Goal: Transaction & Acquisition: Purchase product/service

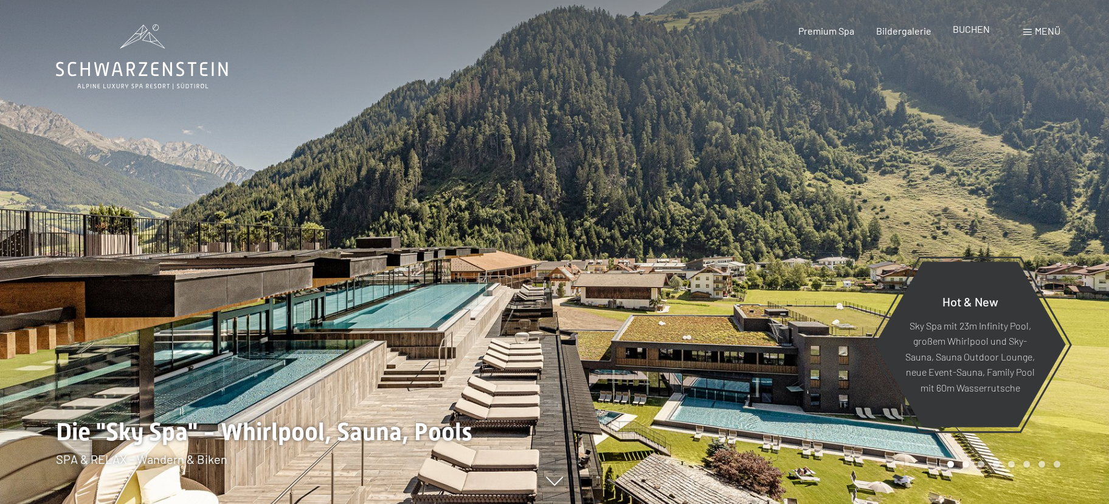
click at [976, 28] on span "BUCHEN" at bounding box center [971, 29] width 37 height 12
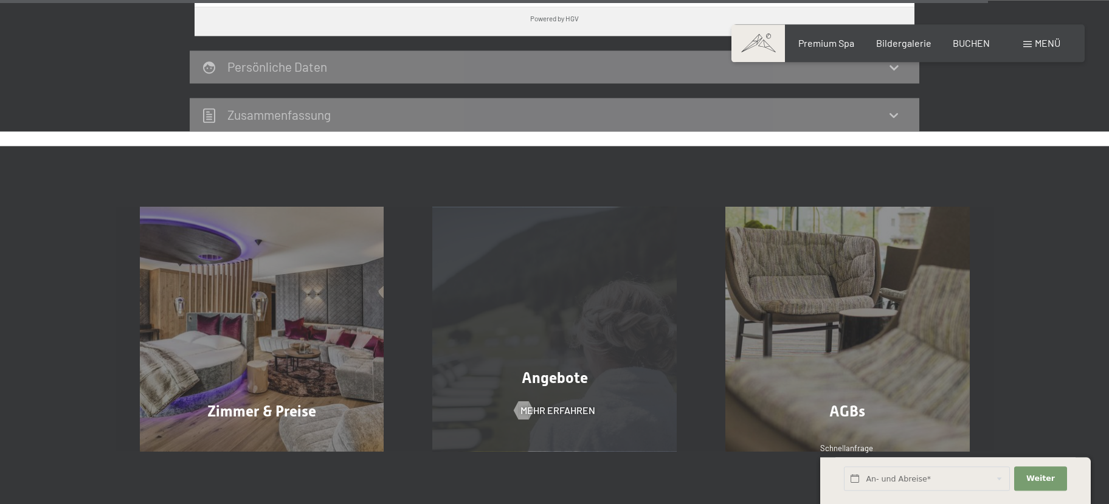
scroll to position [3819, 0]
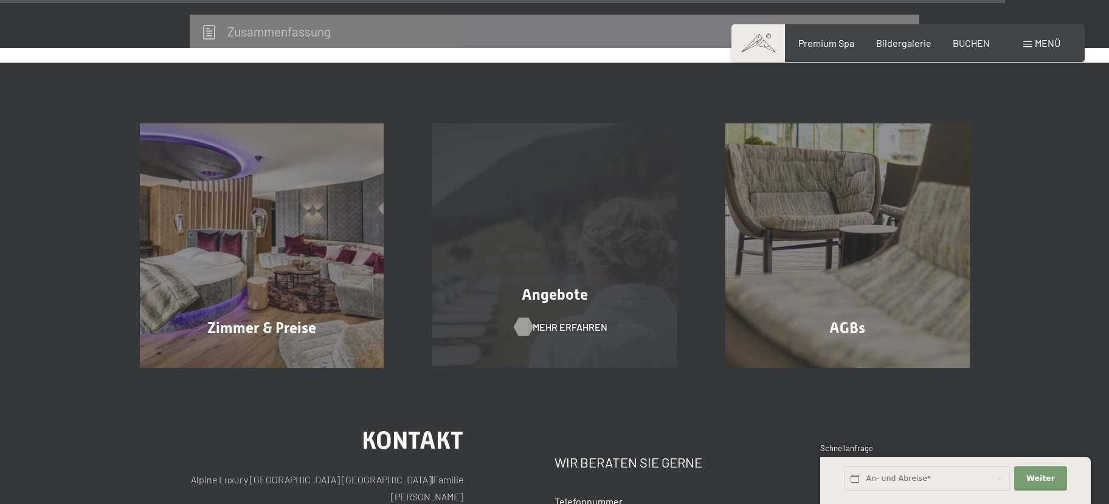
click at [564, 320] on span "Mehr erfahren" at bounding box center [570, 326] width 75 height 13
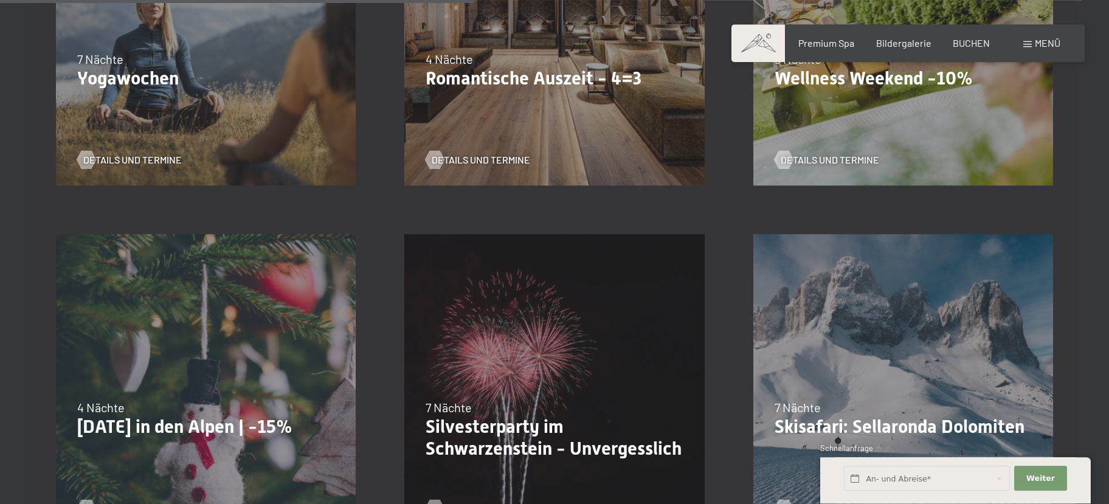
scroll to position [1053, 0]
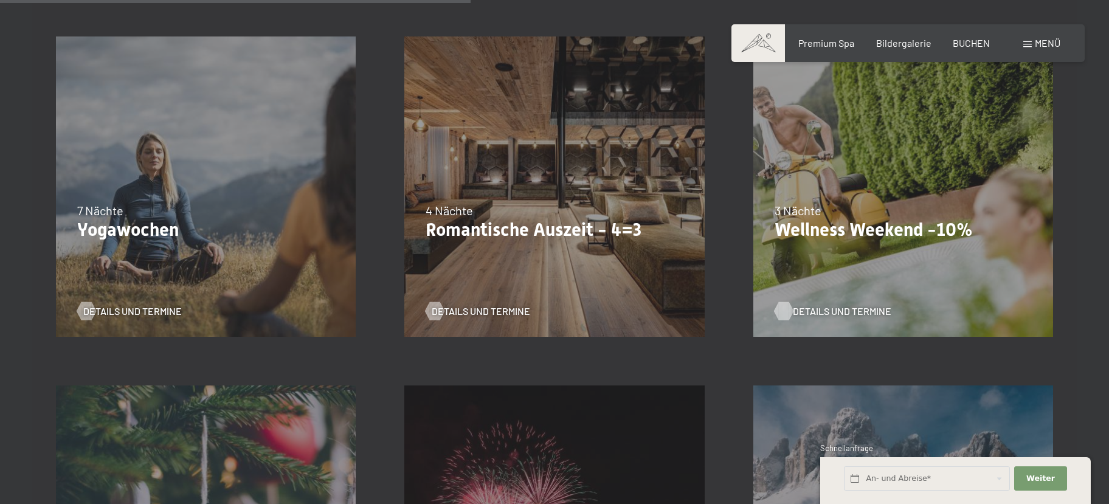
click at [821, 308] on span "Details und Termine" at bounding box center [842, 311] width 98 height 13
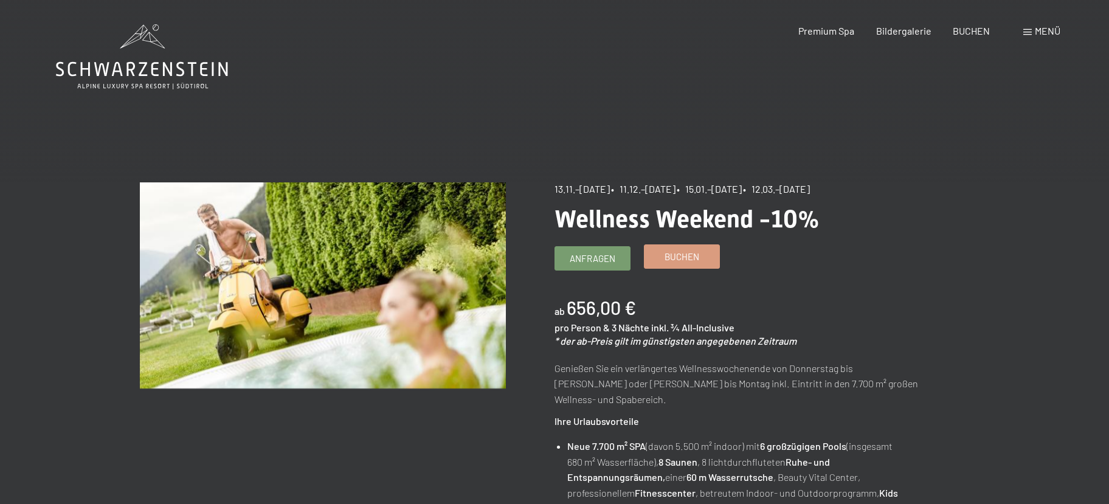
click at [683, 257] on span "Buchen" at bounding box center [682, 256] width 35 height 13
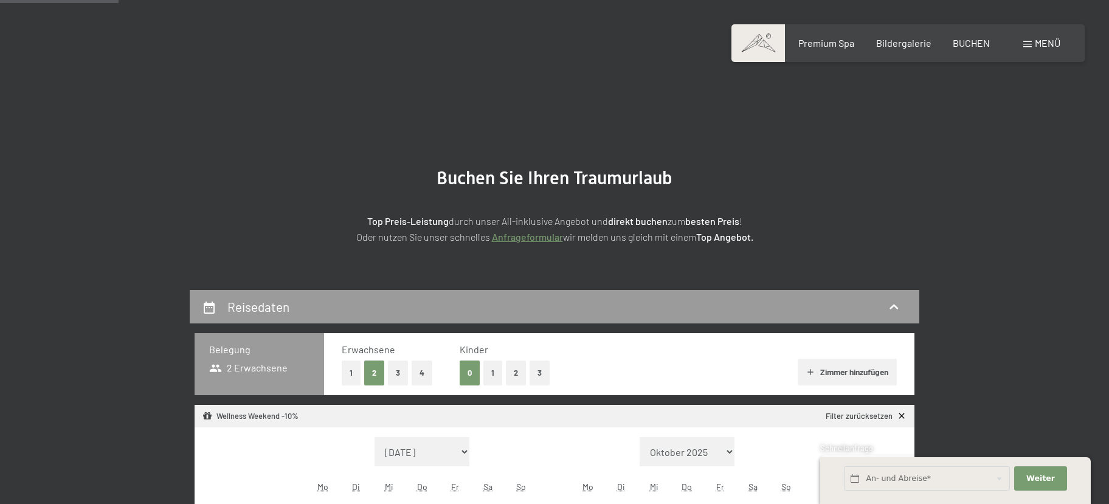
select select "[DATE]"
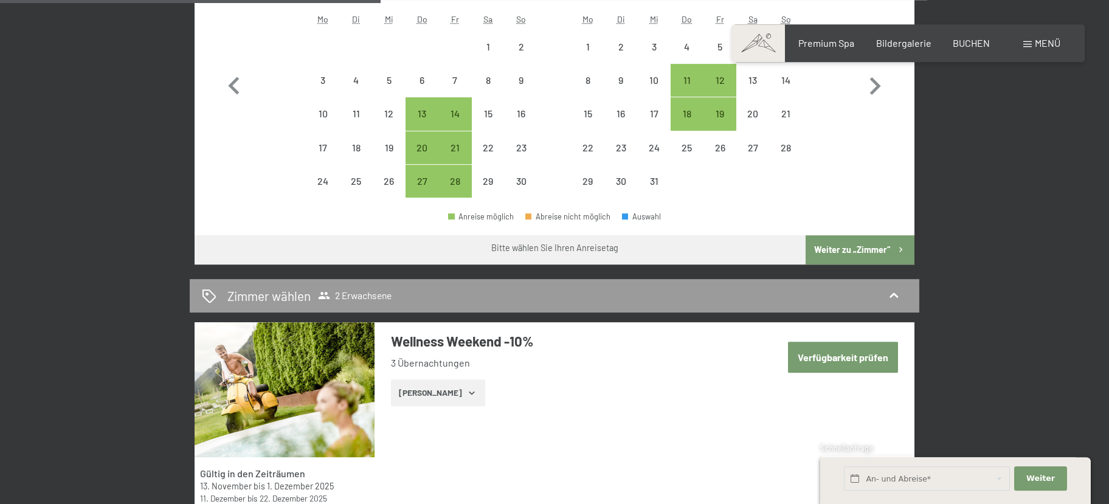
scroll to position [395, 0]
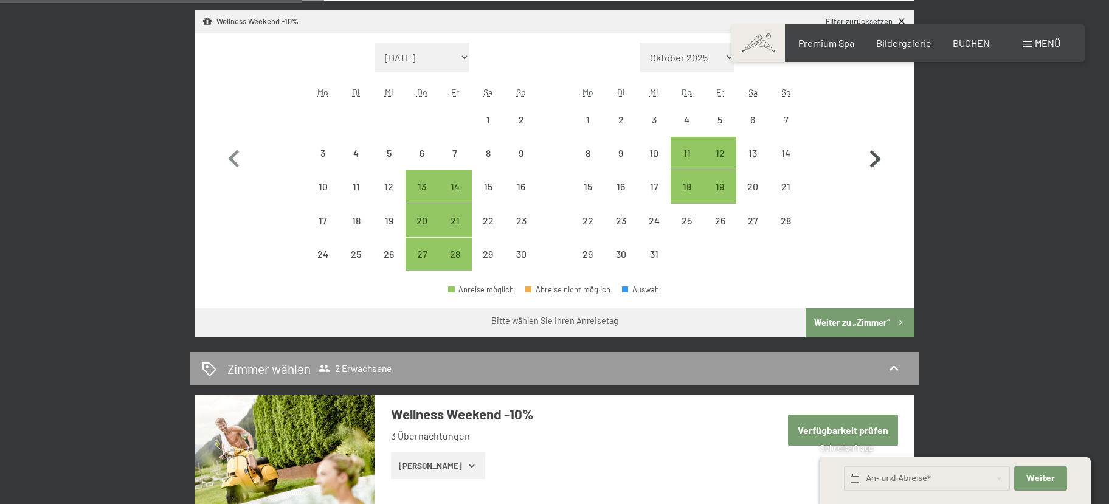
click at [875, 157] on icon "button" at bounding box center [875, 159] width 11 height 18
select select "[DATE]"
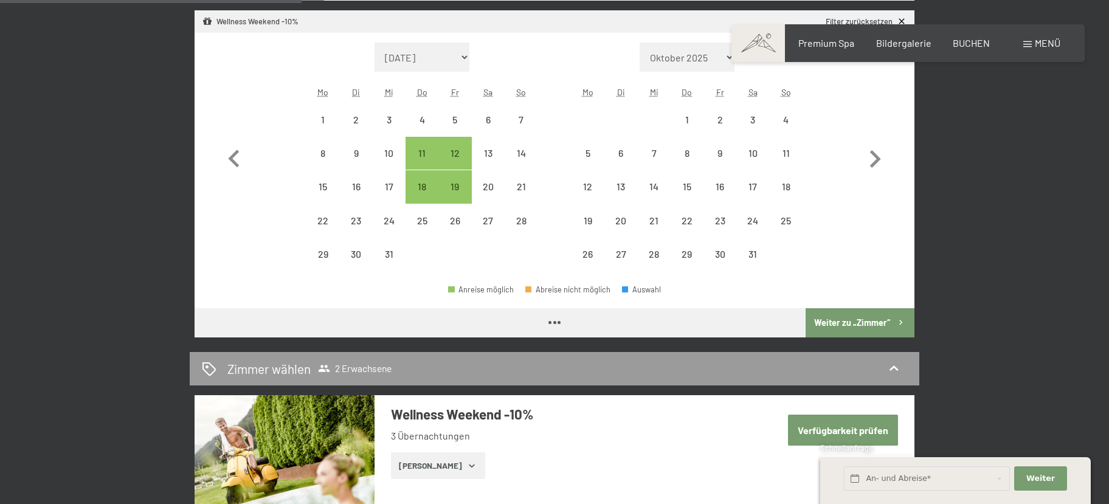
select select "[DATE]"
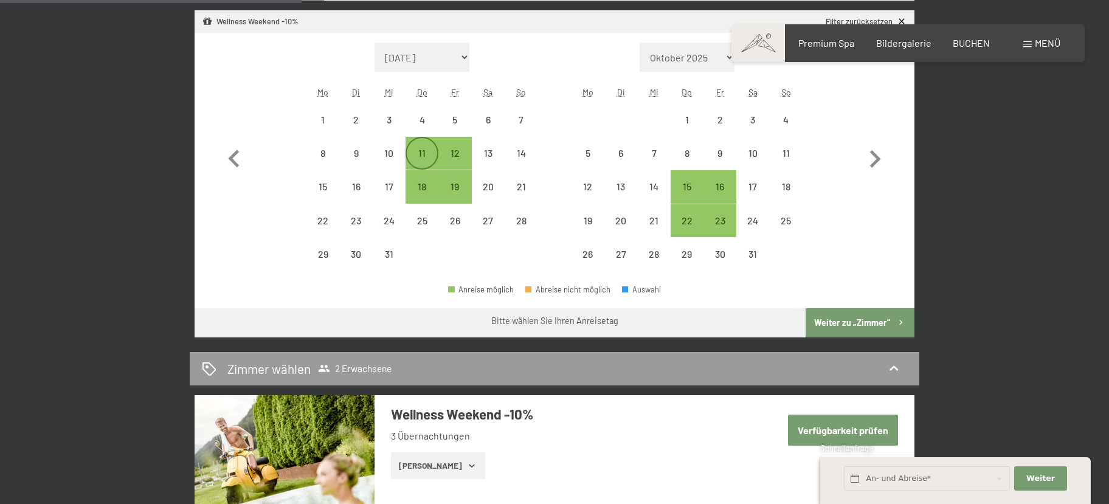
click at [413, 158] on div "11" at bounding box center [422, 163] width 30 height 30
select select "[DATE]"
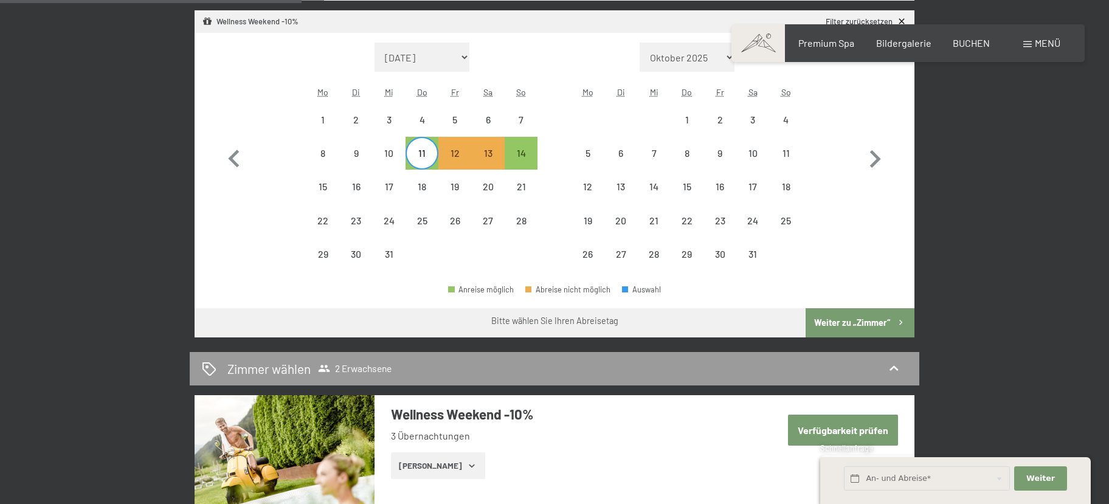
click at [421, 157] on div "11" at bounding box center [422, 163] width 30 height 30
select select "[DATE]"
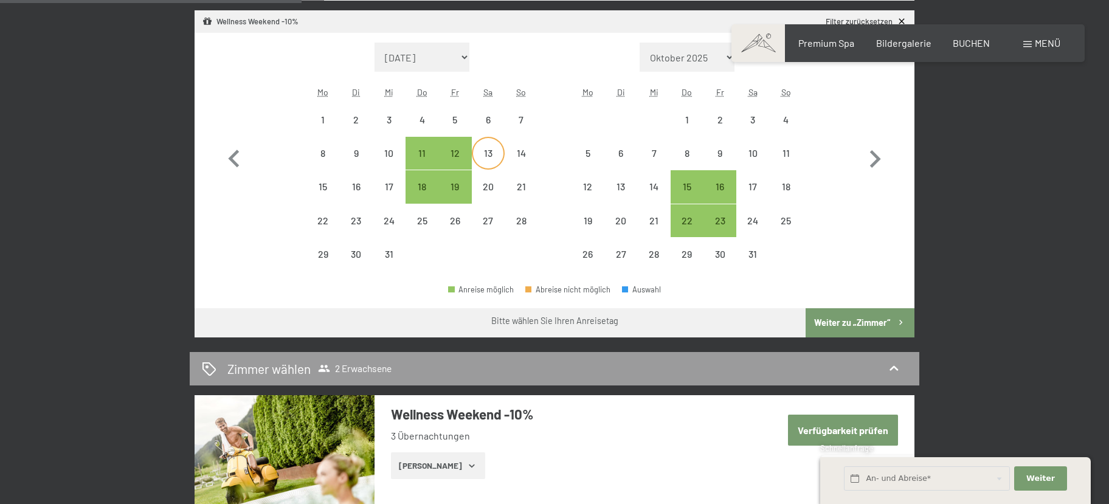
click at [478, 154] on div "13" at bounding box center [488, 163] width 30 height 30
select select "[DATE]"
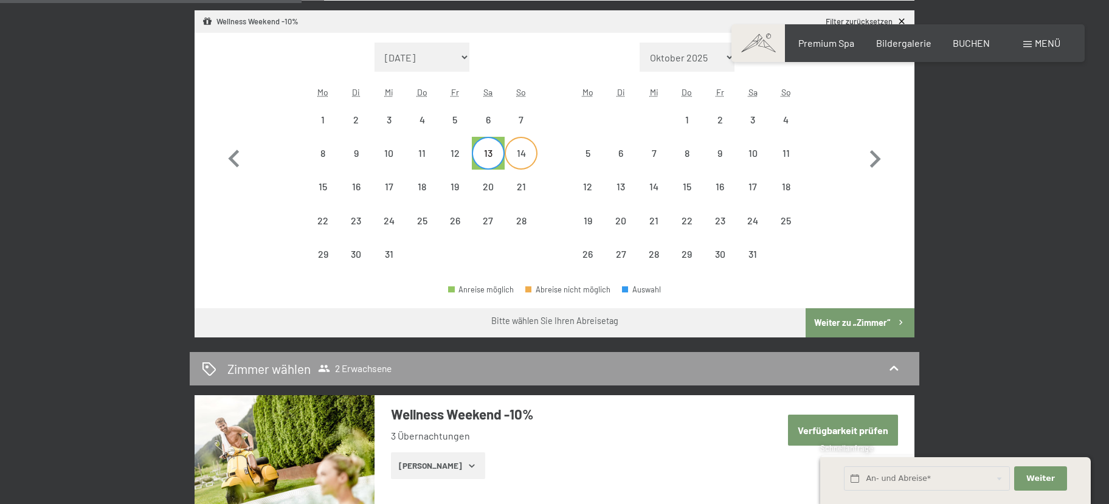
click at [520, 154] on div "14" at bounding box center [521, 163] width 30 height 30
select select "[DATE]"
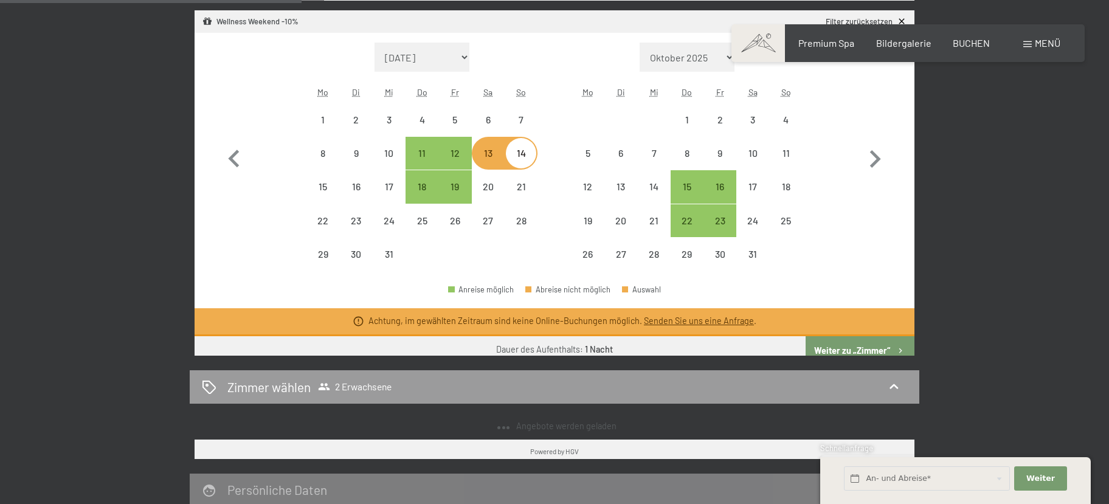
select select "[DATE]"
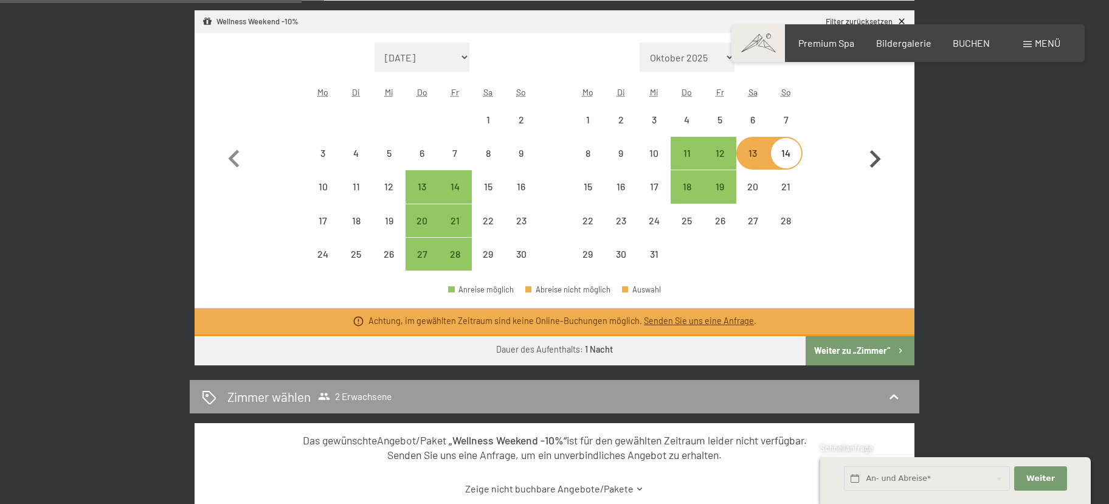
click at [871, 154] on icon "button" at bounding box center [874, 159] width 35 height 35
select select "[DATE]"
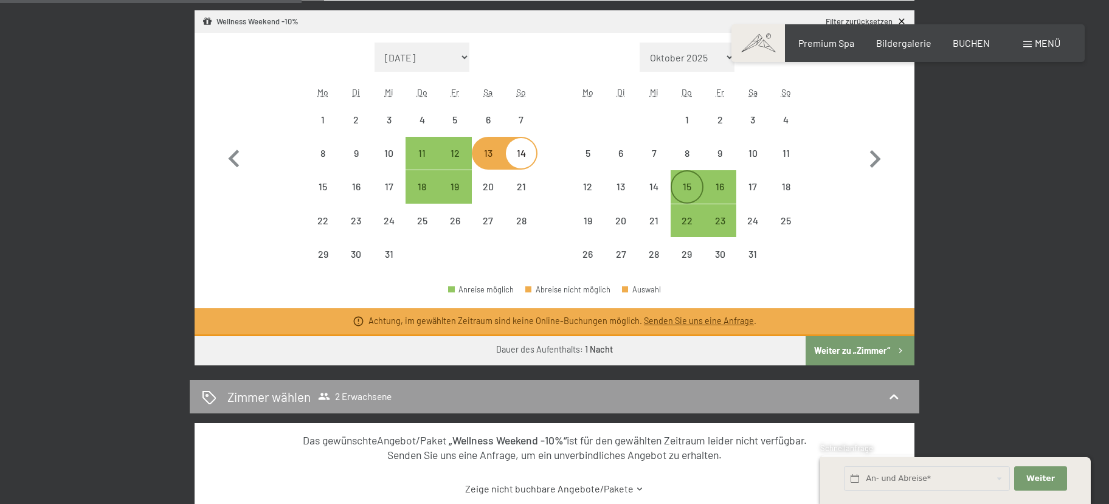
click at [675, 190] on div "15" at bounding box center [687, 197] width 30 height 30
select select "[DATE]"
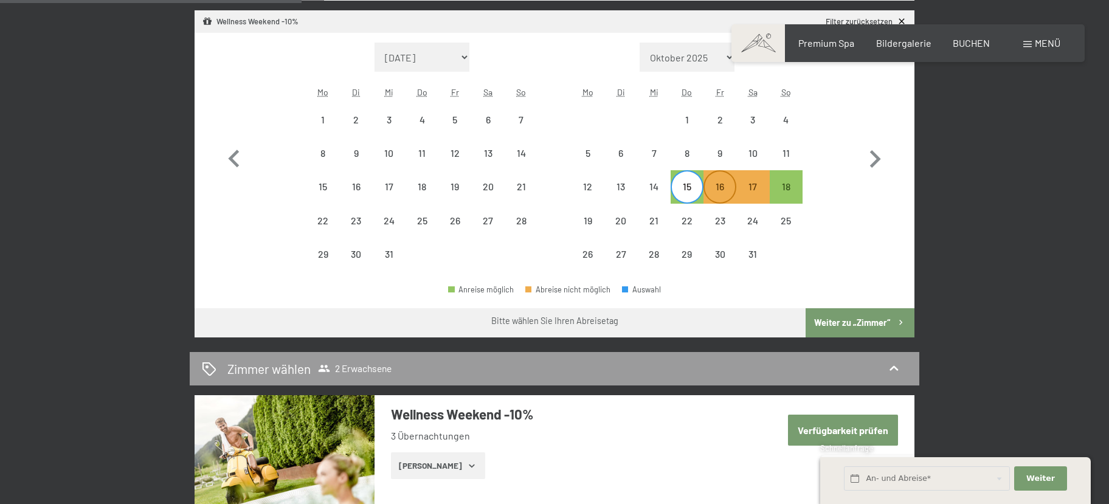
click at [719, 182] on div "16" at bounding box center [720, 197] width 30 height 30
select select "[DATE]"
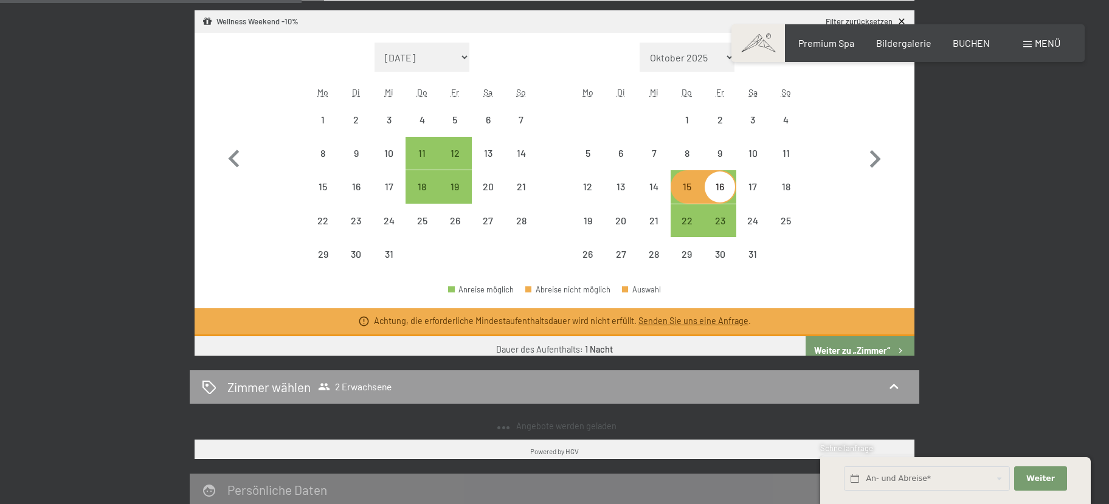
select select "[DATE]"
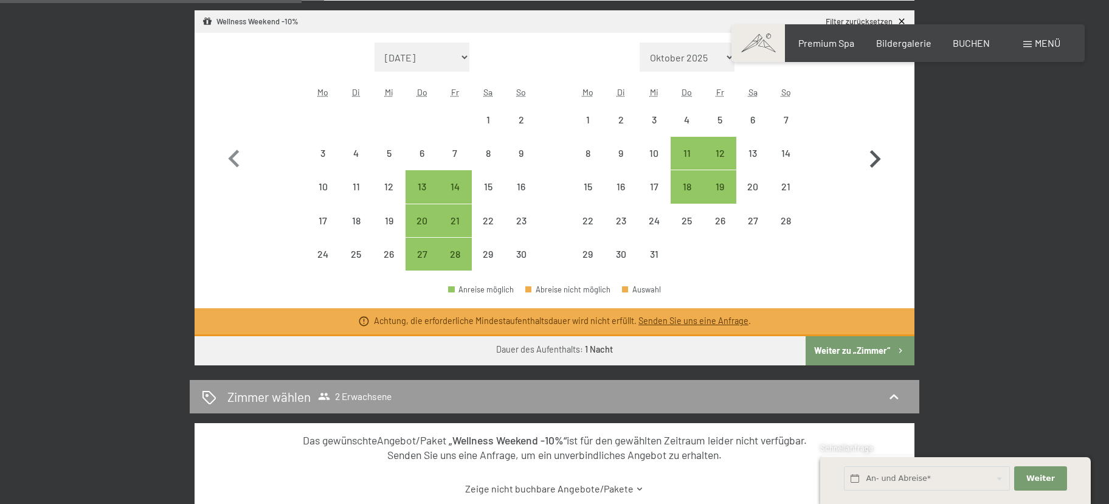
click at [880, 154] on icon "button" at bounding box center [874, 159] width 35 height 35
select select "[DATE]"
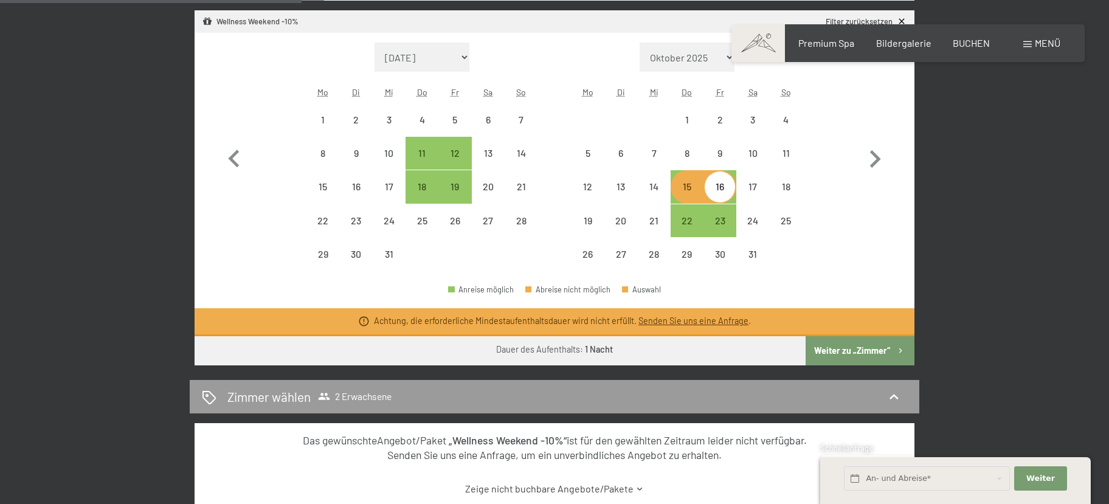
click at [686, 192] on div "15" at bounding box center [687, 197] width 30 height 30
select select "[DATE]"
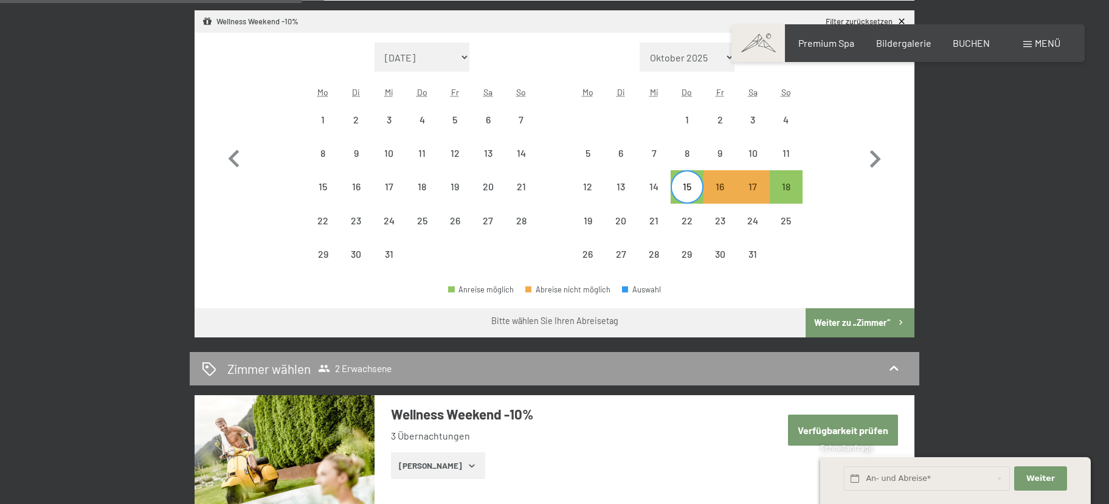
click at [993, 204] on div "15. Januar bis … Belegung 2 Erwachsene Erwachsene 1 2 3 4 Kinder 0 1 2 3 [PERSO…" at bounding box center [554, 314] width 921 height 839
click at [97, 126] on div "15. Januar bis … Belegung 2 Erwachsene Erwachsene 1 2 3 4 Kinder 0 1 2 3 [PERSO…" at bounding box center [554, 314] width 921 height 839
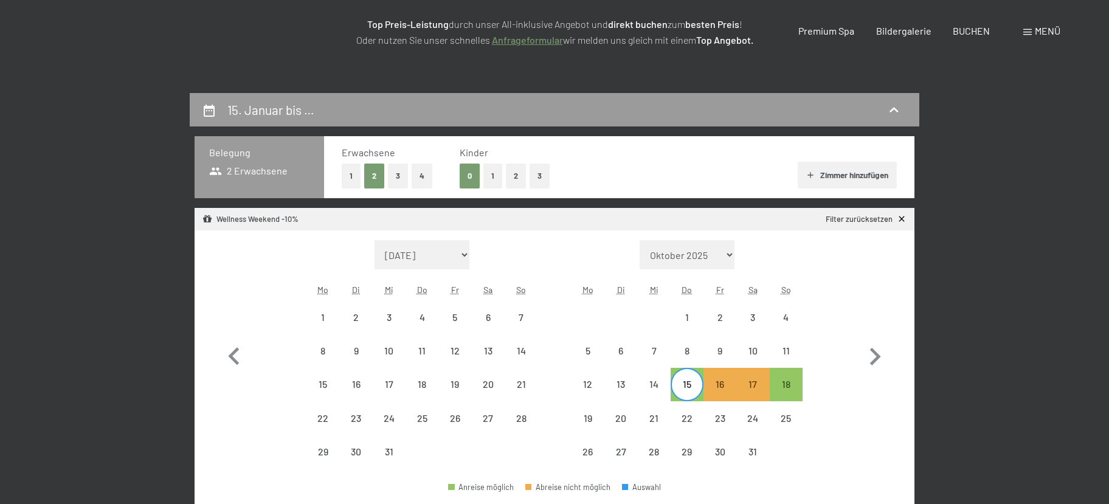
scroll to position [0, 0]
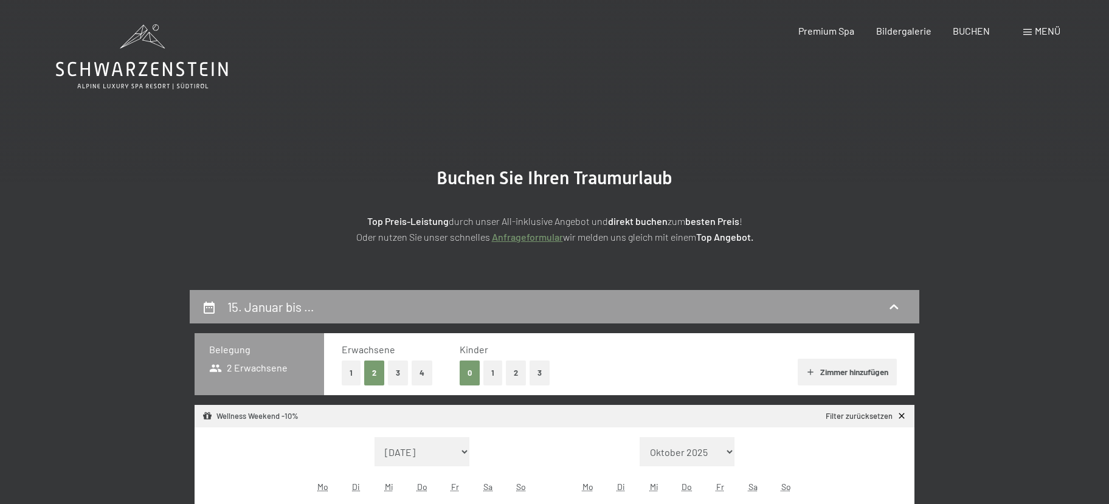
click at [139, 66] on icon at bounding box center [142, 56] width 172 height 65
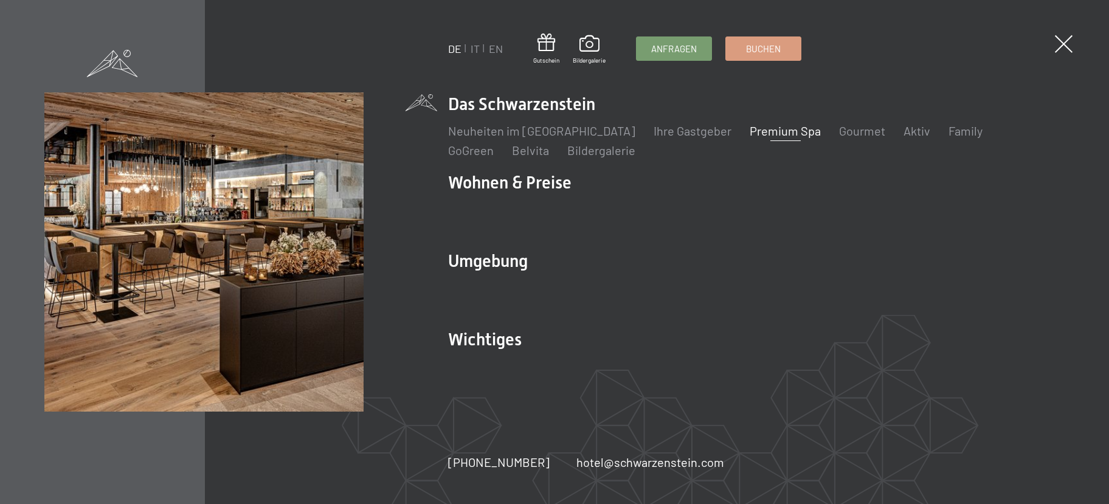
click at [750, 134] on link "Premium Spa" at bounding box center [785, 130] width 71 height 15
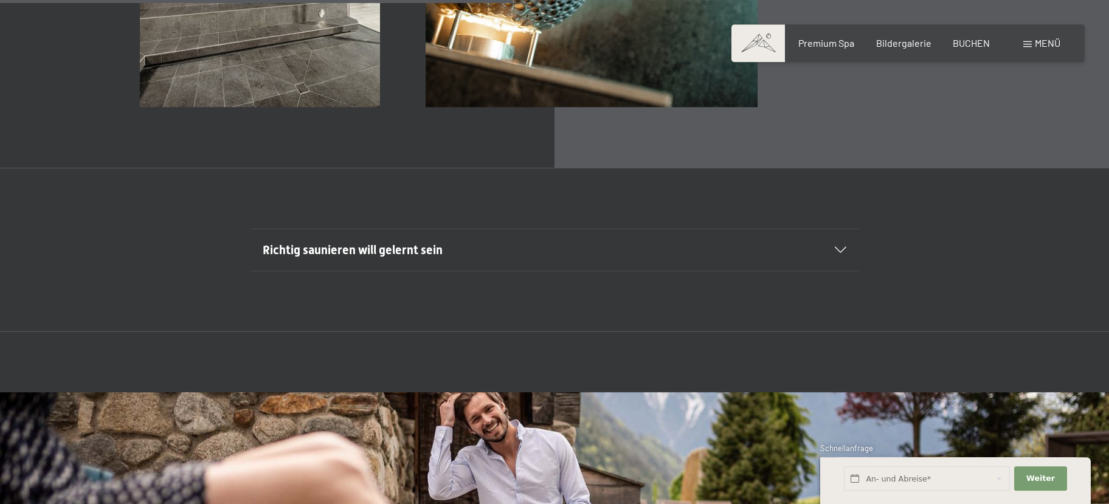
scroll to position [4412, 0]
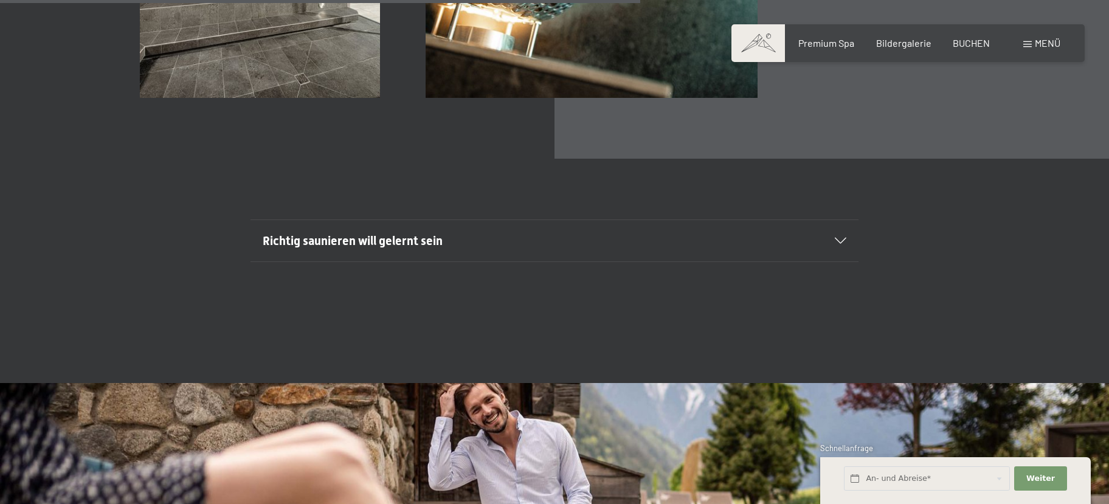
click at [430, 242] on span "Richtig saunieren will gelernt sein" at bounding box center [353, 240] width 180 height 15
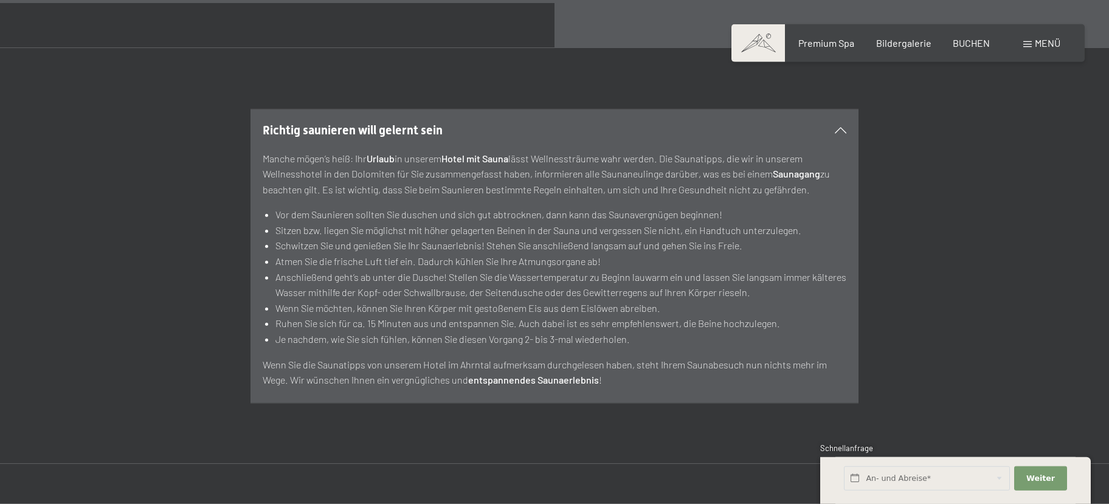
scroll to position [4543, 0]
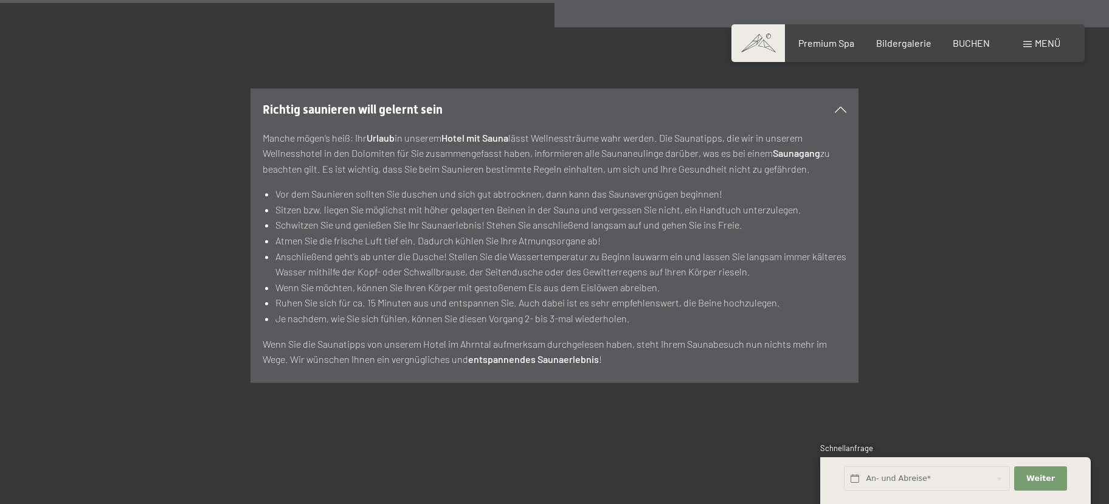
click at [1004, 202] on div "Richtig saunieren will gelernt sein Manche mögen’s heiß: Ihr Urlaub in unserem …" at bounding box center [554, 235] width 921 height 295
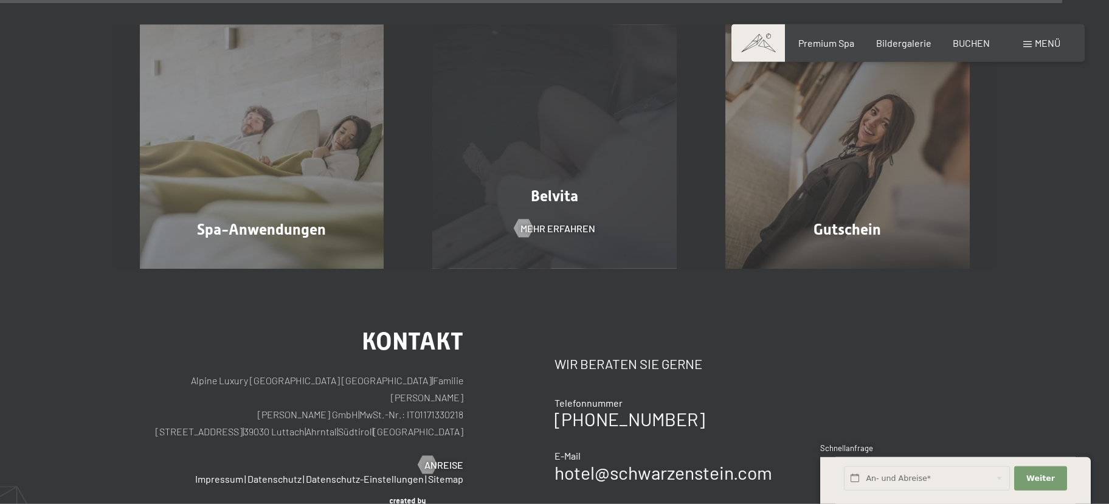
scroll to position [7506, 0]
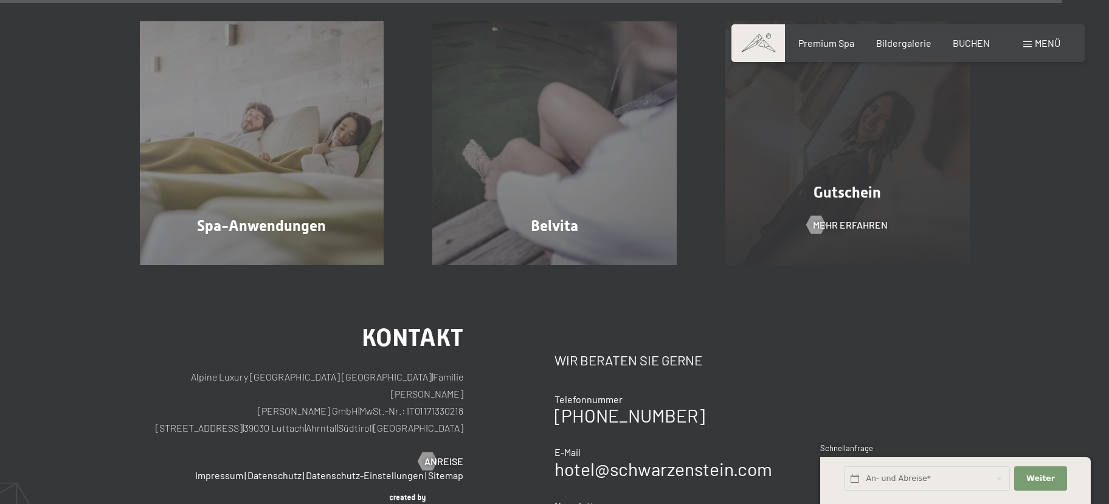
click at [847, 192] on span "Gutschein" at bounding box center [846, 193] width 67 height 18
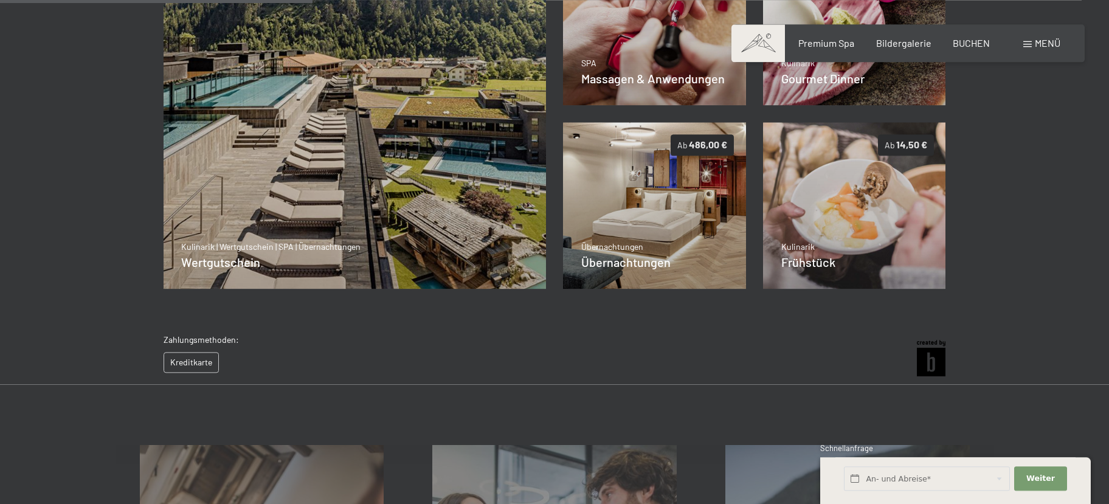
scroll to position [374, 0]
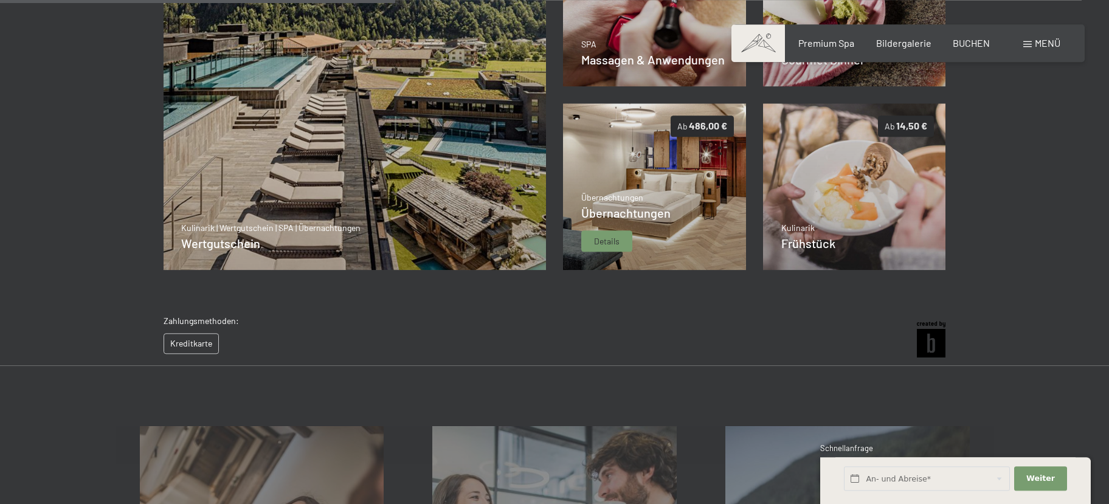
click at [715, 126] on span "486,00 €" at bounding box center [708, 126] width 38 height 12
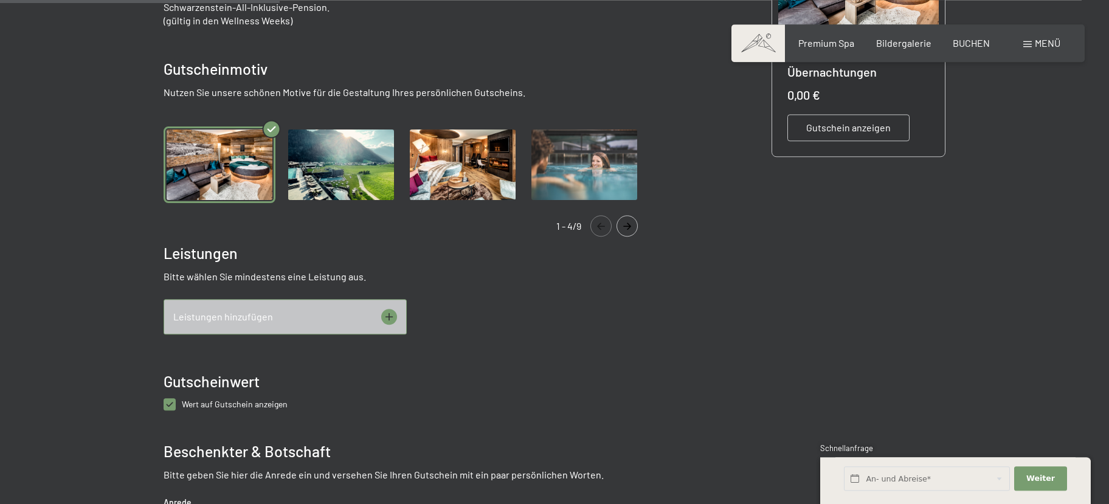
click at [291, 294] on div "Übernachtungen Eine unvergessliche Auszeit im Ahrntal umzingelt von Bergen und …" at bounding box center [407, 331] width 486 height 838
click at [283, 316] on div "Leistungen hinzufügen" at bounding box center [285, 316] width 243 height 35
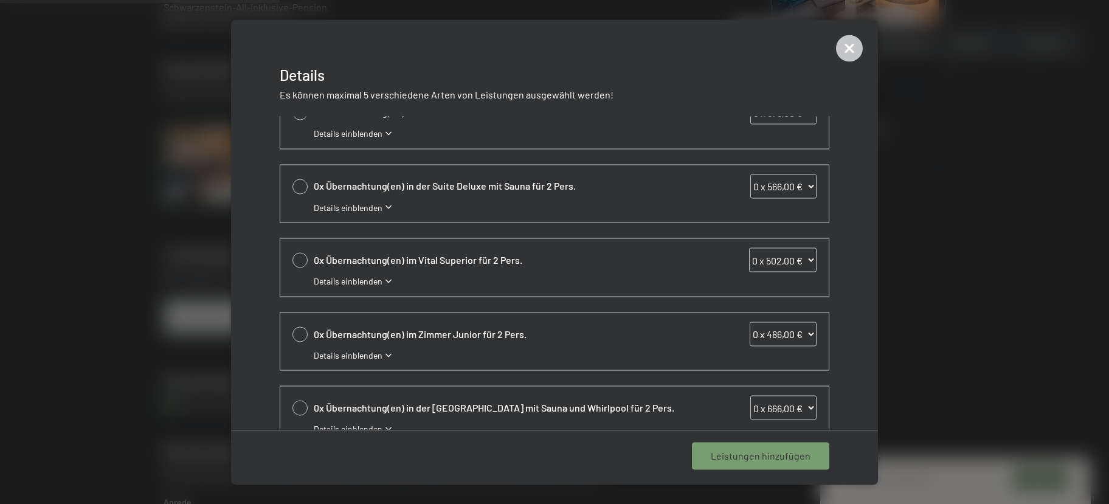
scroll to position [180, 0]
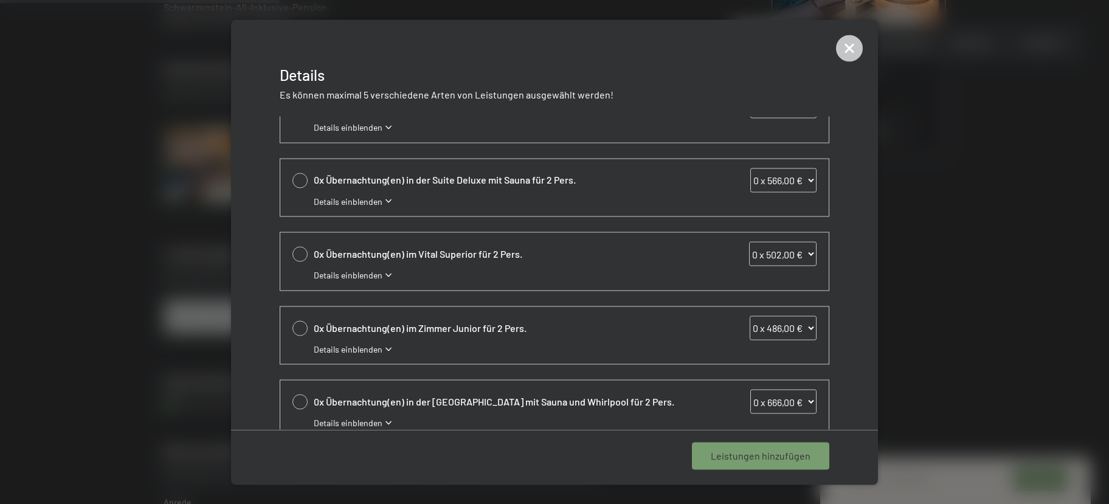
click at [306, 328] on div at bounding box center [299, 327] width 15 height 15
select select "1"
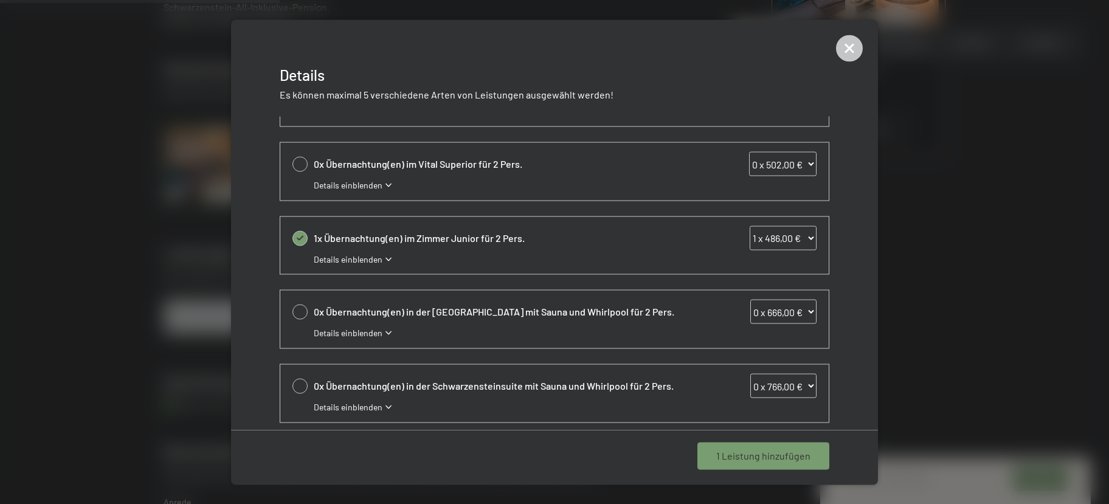
scroll to position [277, 0]
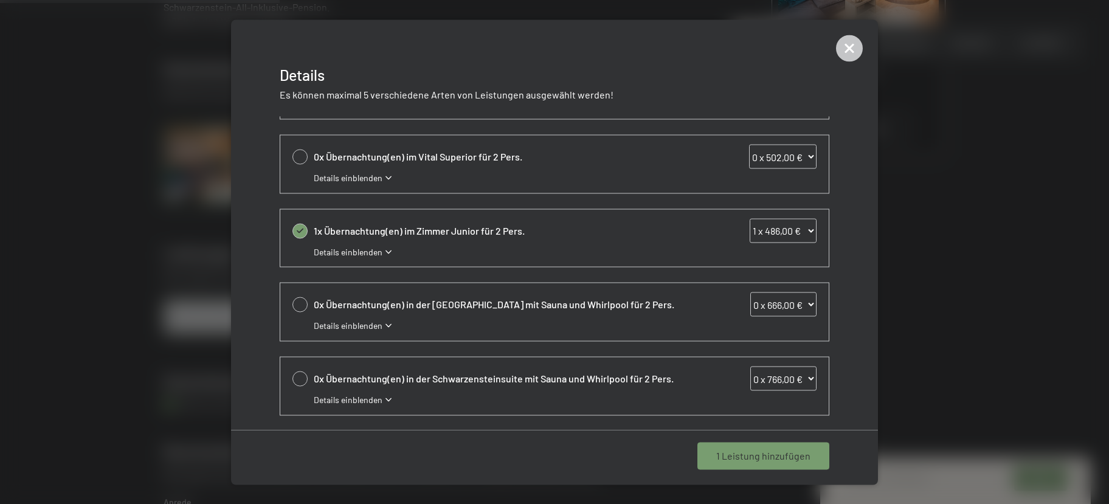
click at [785, 228] on select "0 x 486,00 € 1 x 486,00 € 2 x 486,00 € 3 x 486,00 € 4 x 486,00 € 5 x 486,00 € 6…" at bounding box center [783, 230] width 67 height 24
click at [747, 457] on span "1 Leistung hinzufügen" at bounding box center [763, 455] width 94 height 13
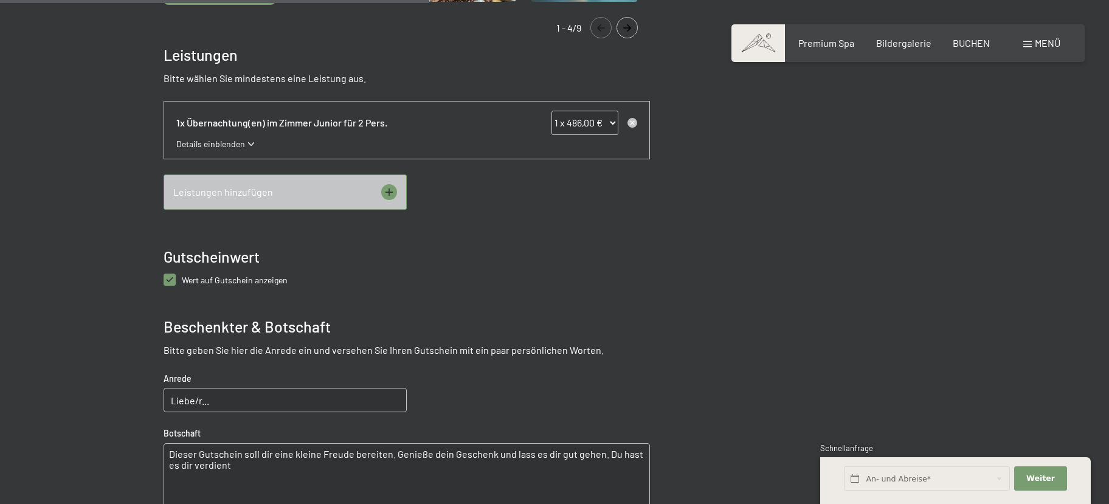
scroll to position [572, 0]
click at [235, 143] on span "Details einblenden" at bounding box center [210, 145] width 69 height 12
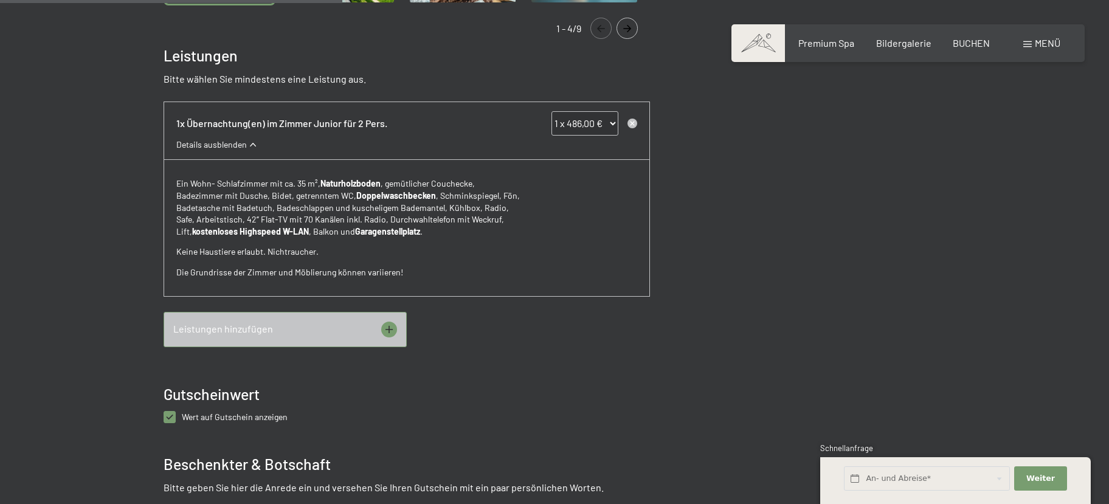
scroll to position [0, 0]
